Goal: Book appointment/travel/reservation

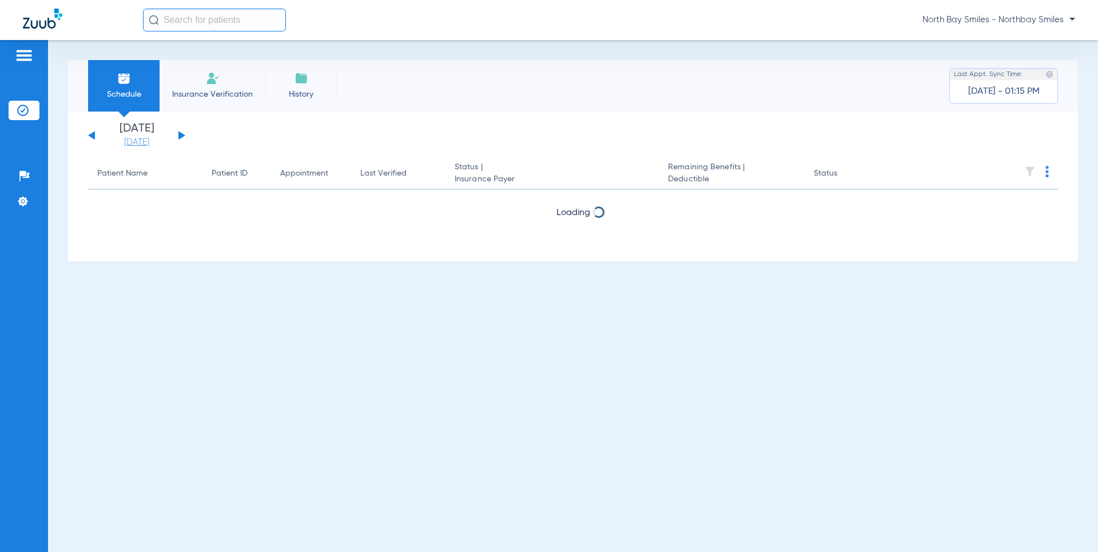
click at [135, 146] on link "[DATE]" at bounding box center [136, 142] width 69 height 11
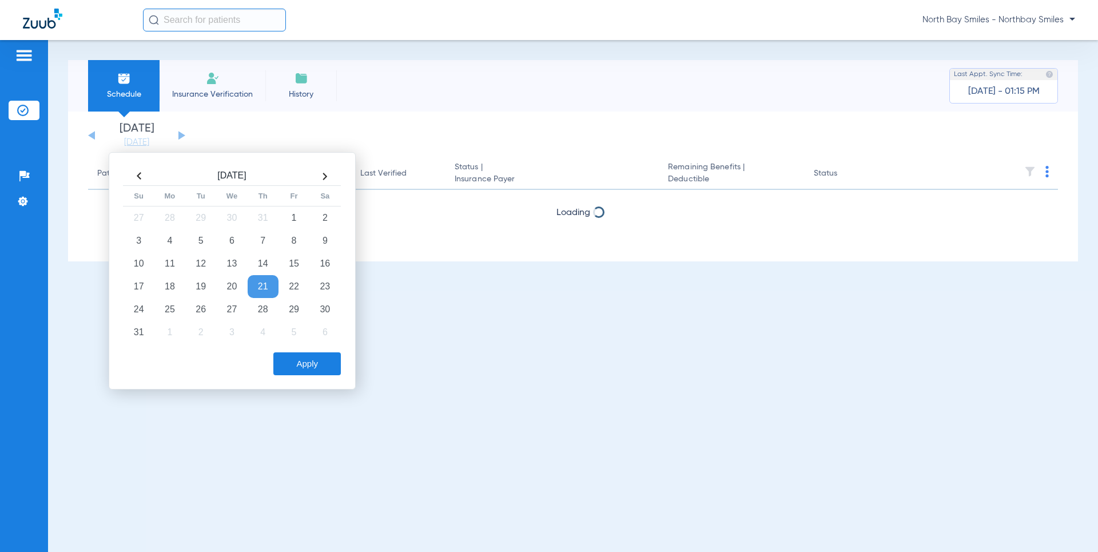
drag, startPoint x: 166, startPoint y: 307, endPoint x: 323, endPoint y: 353, distance: 163.9
click at [165, 306] on td "25" at bounding box center [169, 309] width 31 height 23
click at [312, 361] on button "Apply" at bounding box center [306, 363] width 67 height 23
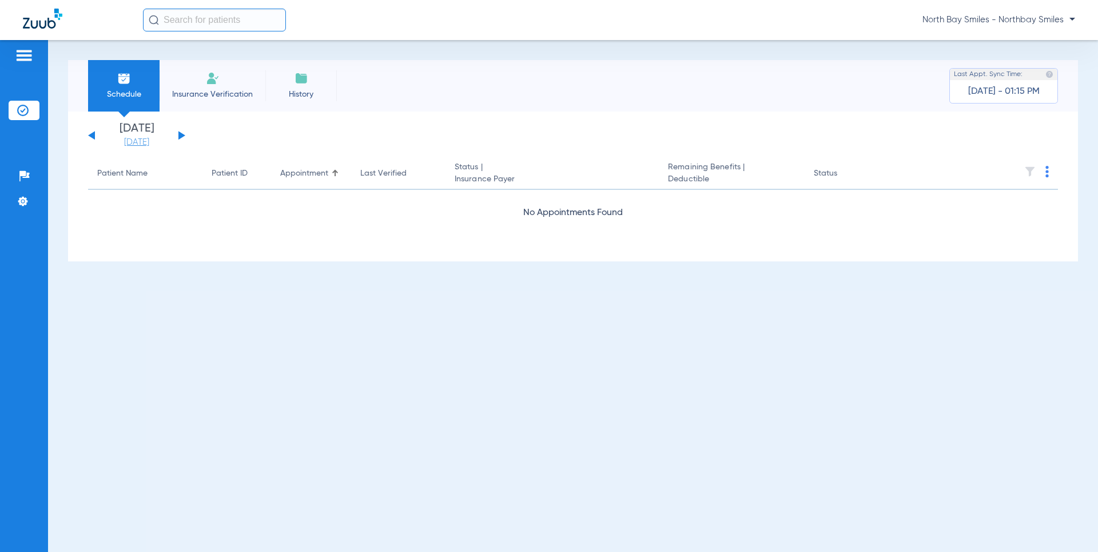
click at [140, 138] on link "[DATE]" at bounding box center [136, 142] width 69 height 11
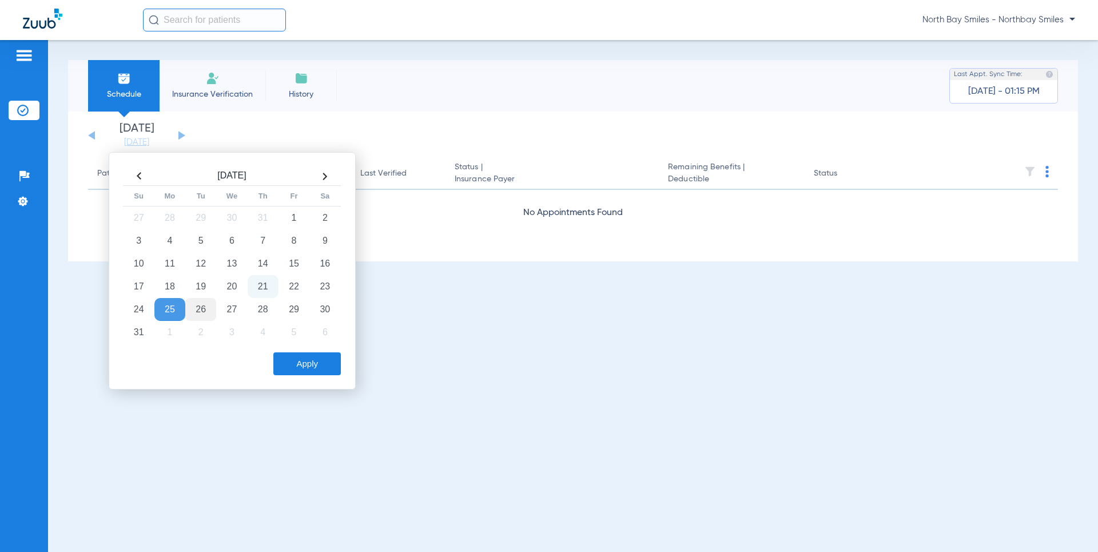
click at [190, 308] on td "26" at bounding box center [200, 309] width 31 height 23
click at [308, 371] on button "Apply" at bounding box center [306, 363] width 67 height 23
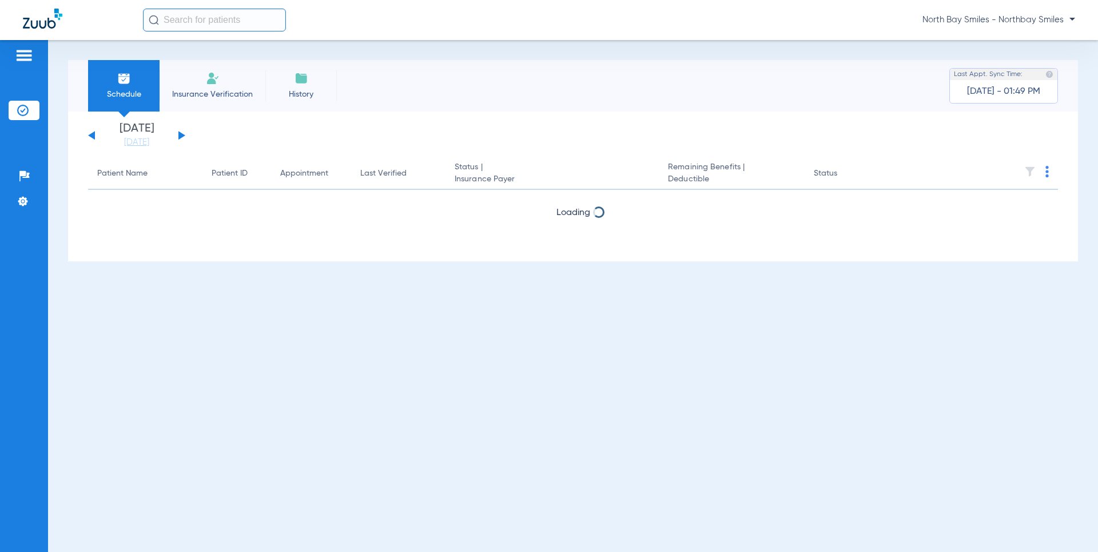
drag, startPoint x: 144, startPoint y: 140, endPoint x: 173, endPoint y: 150, distance: 31.1
click at [144, 140] on link "[DATE]" at bounding box center [136, 142] width 69 height 11
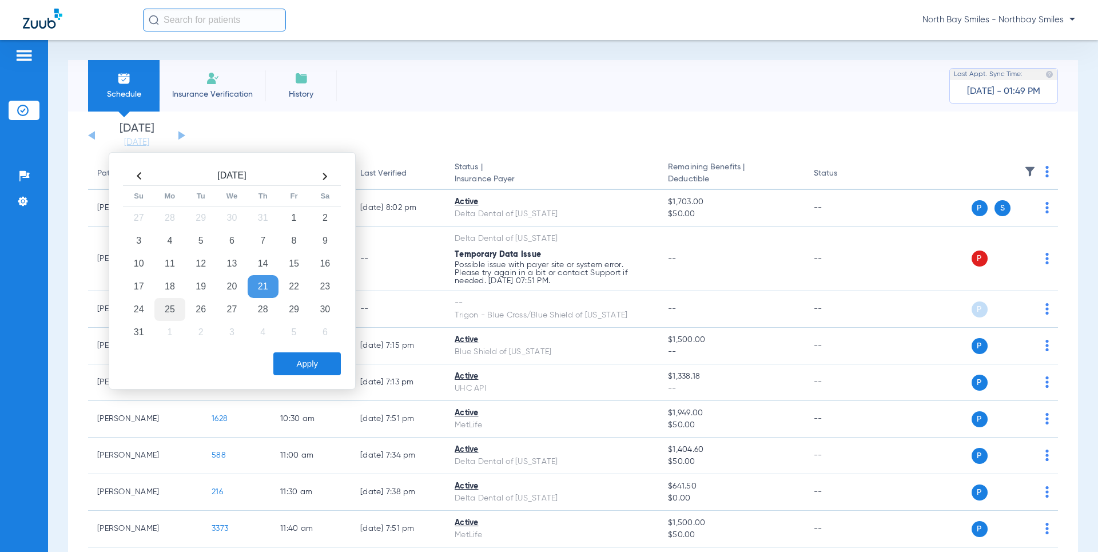
click at [173, 307] on td "25" at bounding box center [169, 309] width 31 height 23
click at [303, 362] on button "Apply" at bounding box center [306, 363] width 67 height 23
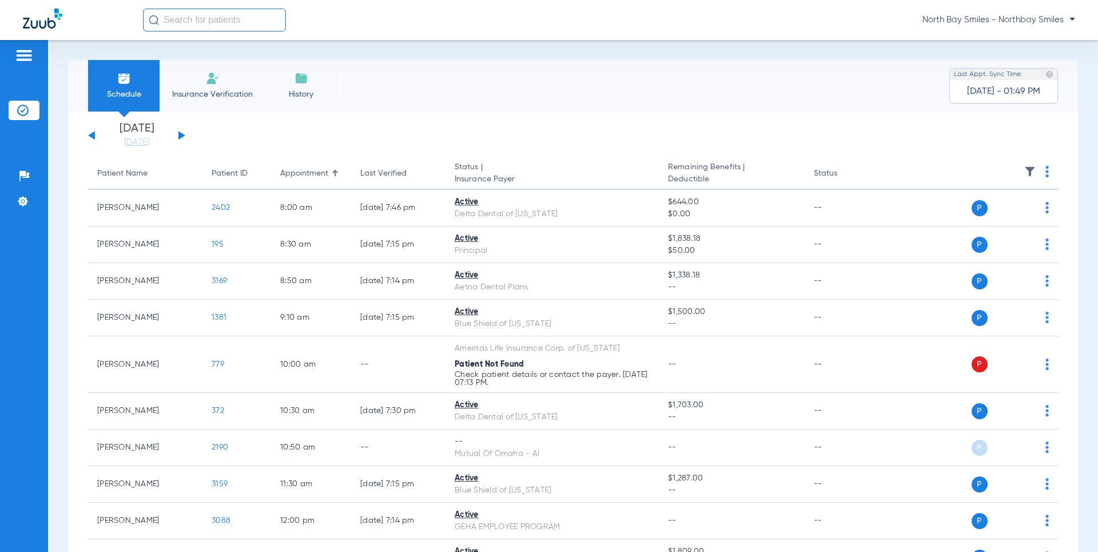
click at [180, 134] on button at bounding box center [181, 135] width 7 height 9
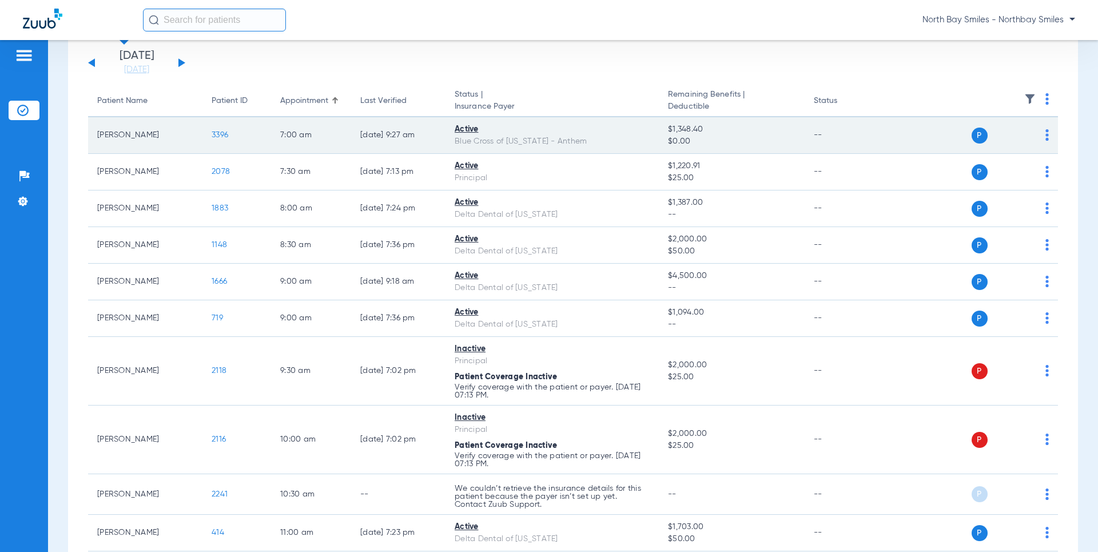
scroll to position [29, 0]
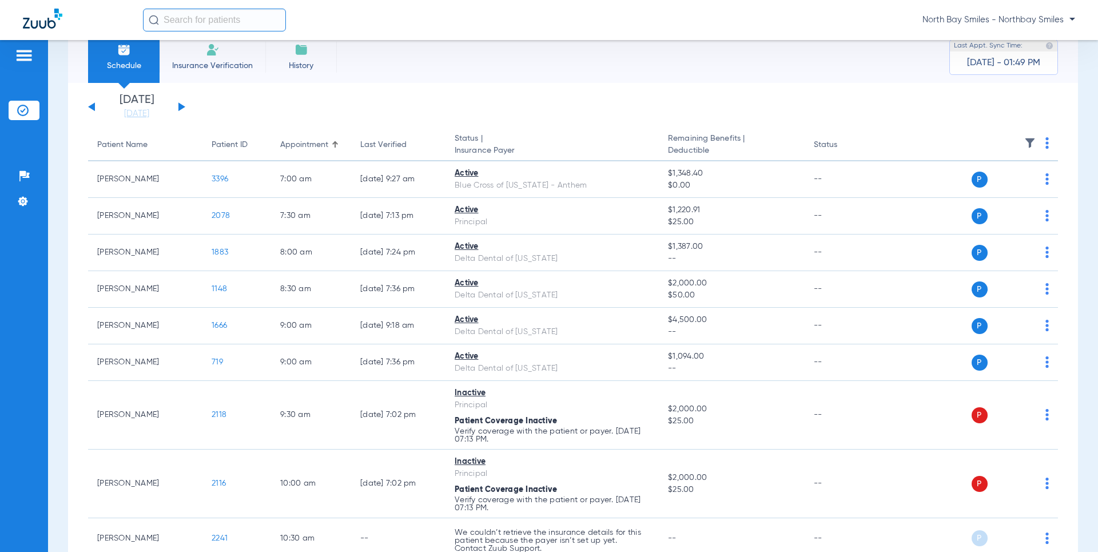
click at [181, 104] on div "[DATE] [DATE] [DATE] [DATE] [DATE] [DATE] [DATE] [DATE] [DATE] [DATE] [DATE] [D…" at bounding box center [136, 106] width 97 height 25
click at [180, 108] on button at bounding box center [181, 106] width 7 height 9
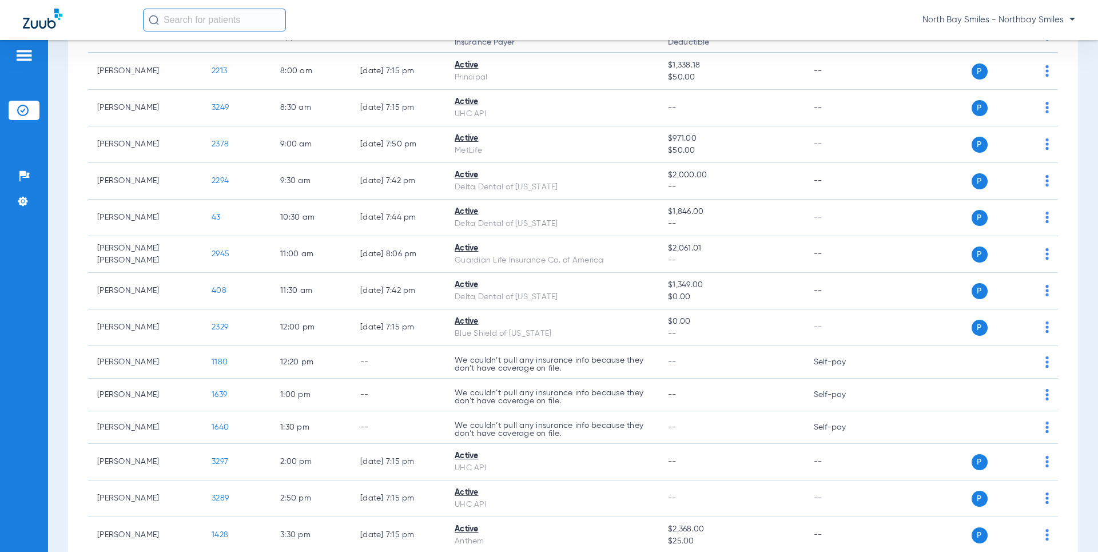
scroll to position [52, 0]
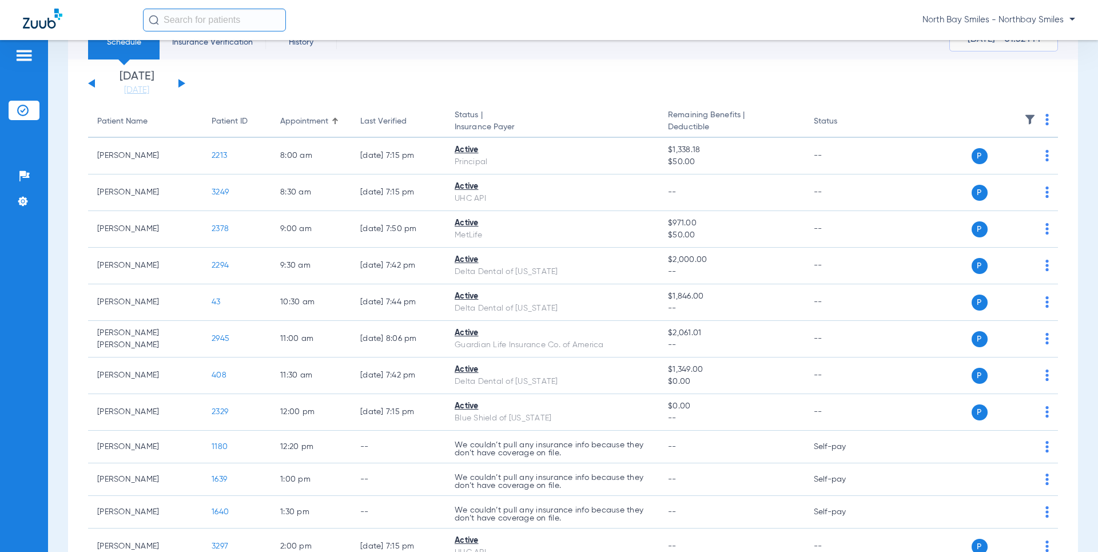
click at [181, 82] on button at bounding box center [181, 83] width 7 height 9
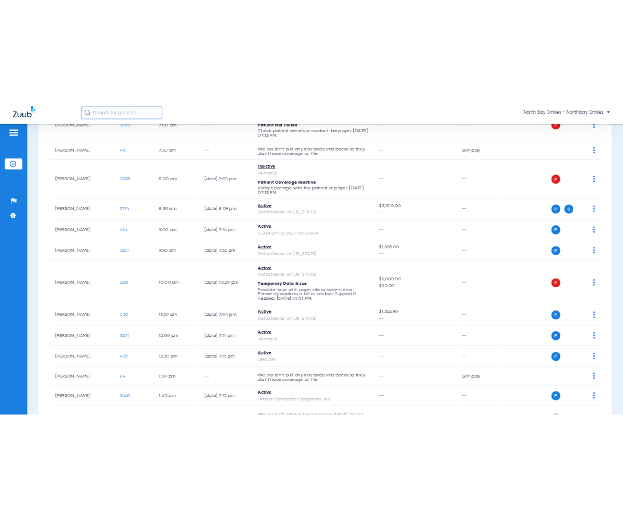
scroll to position [312, 0]
